Goal: Task Accomplishment & Management: Manage account settings

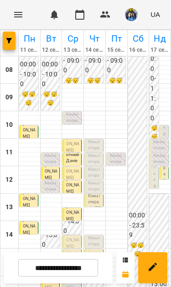
scroll to position [55, 0]
click at [75, 231] on p "[PERSON_NAME]" at bounding box center [72, 240] width 13 height 19
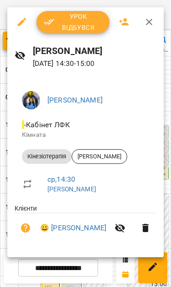
click at [63, 20] on span "Урок відбувся" at bounding box center [73, 22] width 59 height 22
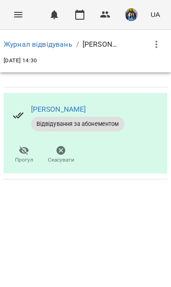
click at [12, 16] on button "Menu" at bounding box center [18, 15] width 22 height 22
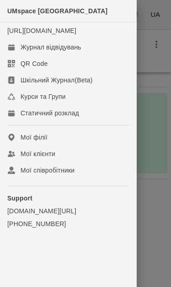
click at [20, 53] on link "Журнал відвідувань" at bounding box center [68, 47] width 137 height 16
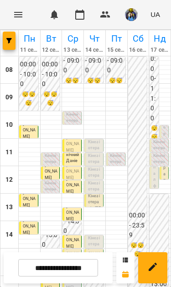
scroll to position [69, 0]
click at [75, 245] on span "[PERSON_NAME]" at bounding box center [72, 253] width 13 height 17
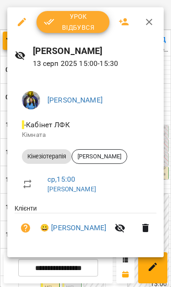
click at [63, 22] on span "Урок відбувся" at bounding box center [73, 22] width 59 height 22
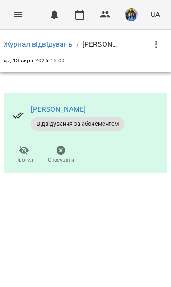
click at [12, 14] on button "Menu" at bounding box center [18, 15] width 22 height 22
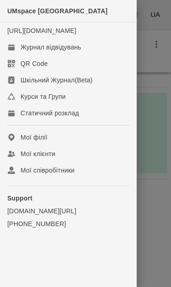
click at [23, 49] on link "Журнал відвідувань" at bounding box center [68, 47] width 137 height 16
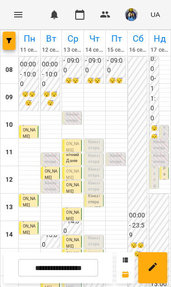
scroll to position [114, 0]
click at [96, 193] on p "Кінезіотерапія - [PERSON_NAME]" at bounding box center [94, 208] width 13 height 31
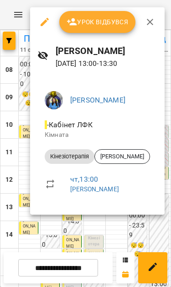
click at [123, 232] on div at bounding box center [85, 143] width 171 height 287
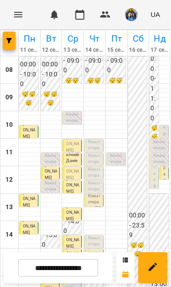
scroll to position [100, 0]
